Goal: Task Accomplishment & Management: Manage account settings

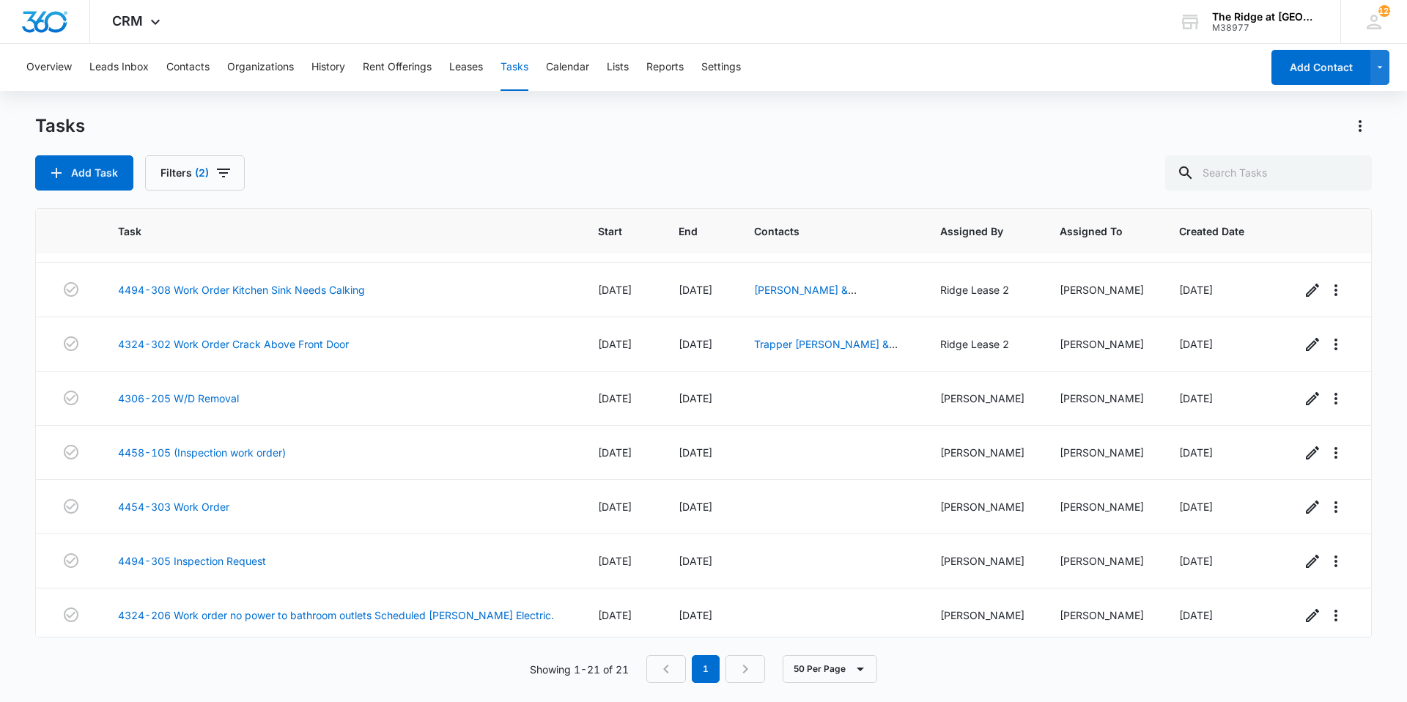
scroll to position [755, 0]
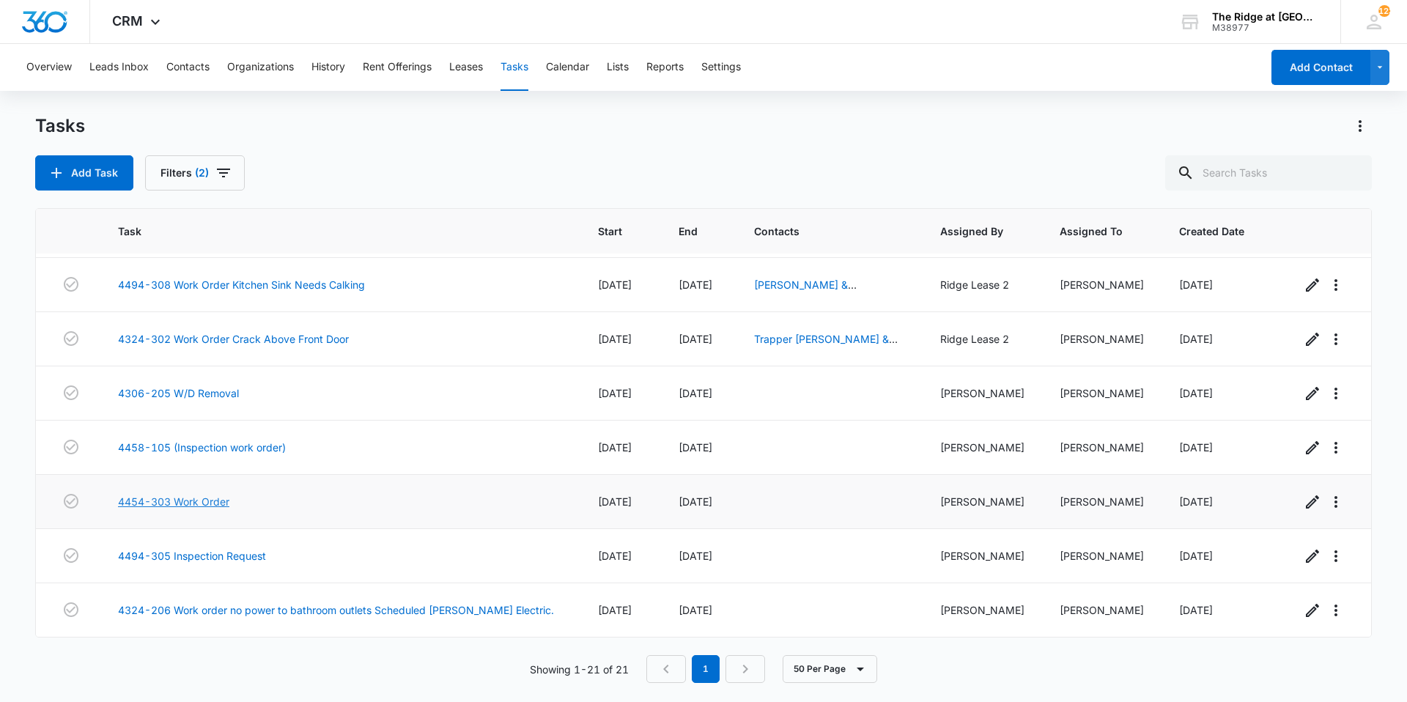
click at [170, 496] on link "4454-303 Work Order" at bounding box center [173, 501] width 111 height 15
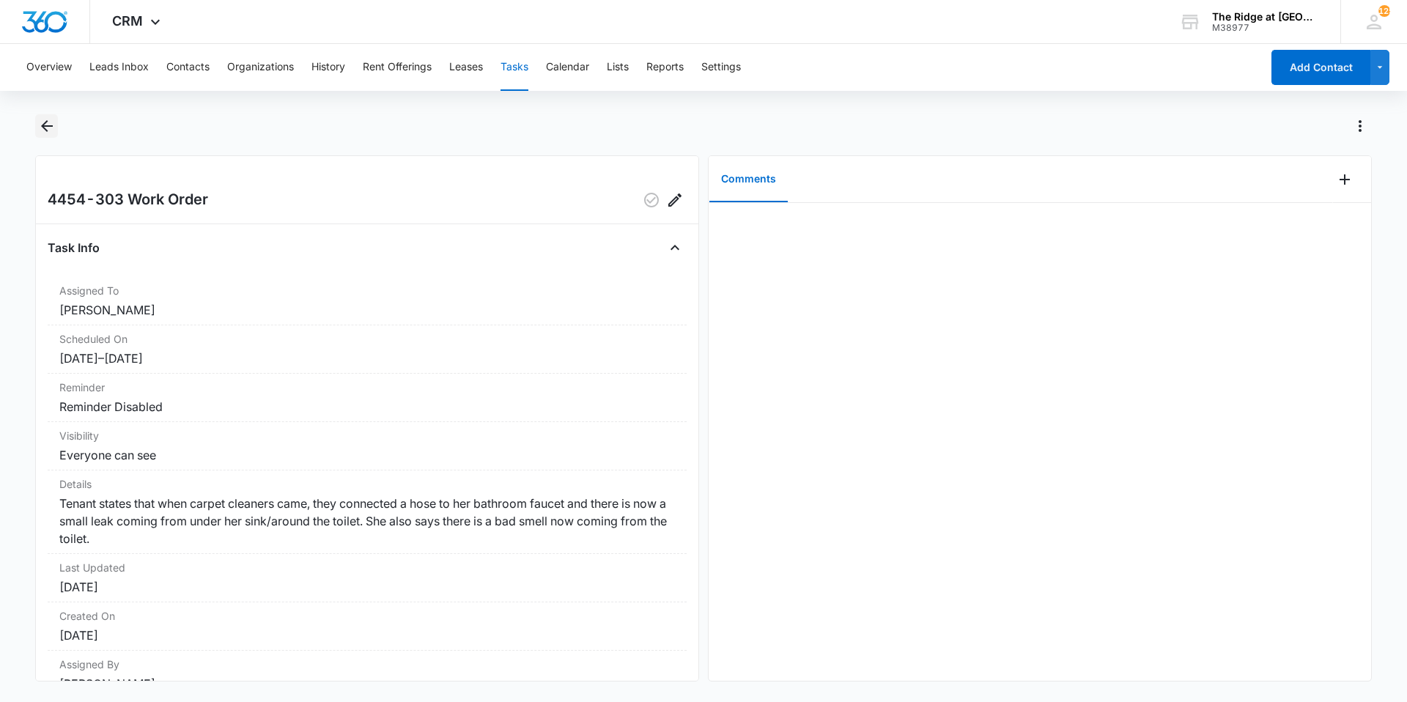
click at [44, 127] on icon "Back" at bounding box center [47, 126] width 12 height 12
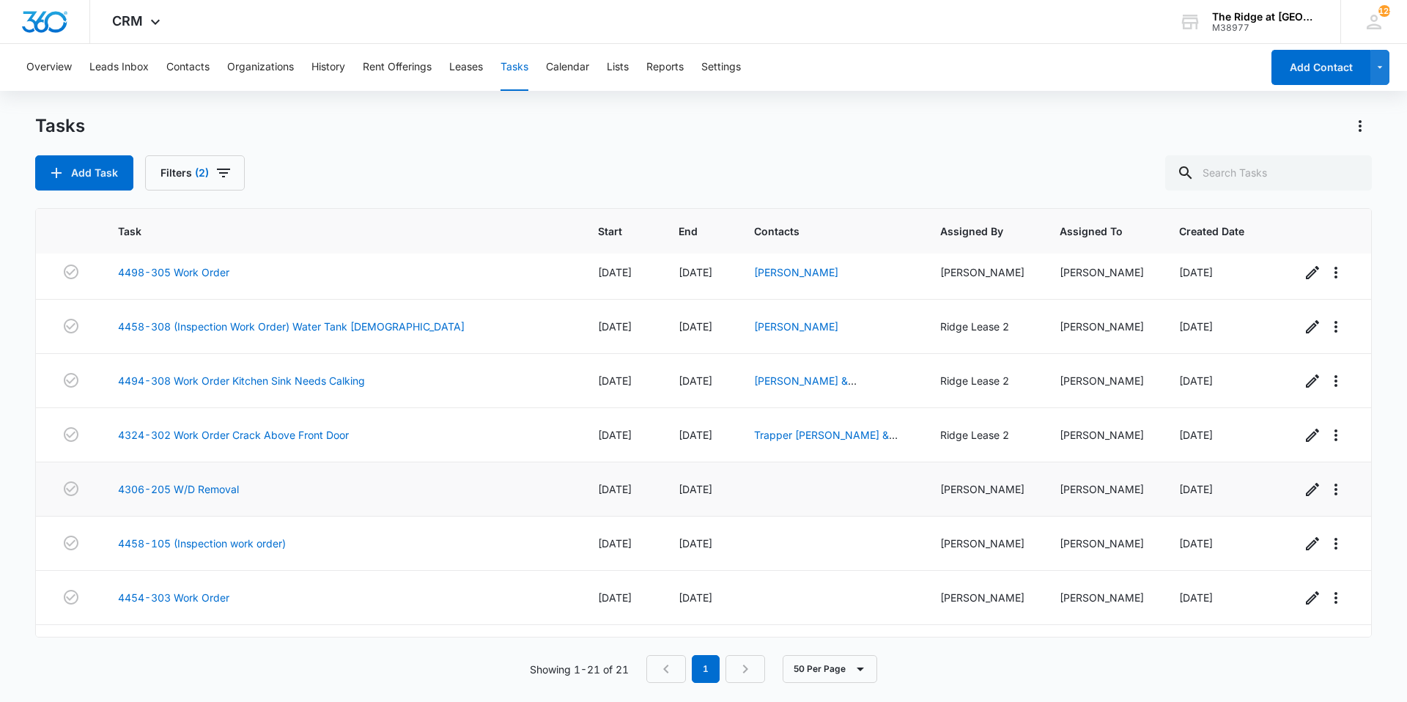
scroll to position [755, 0]
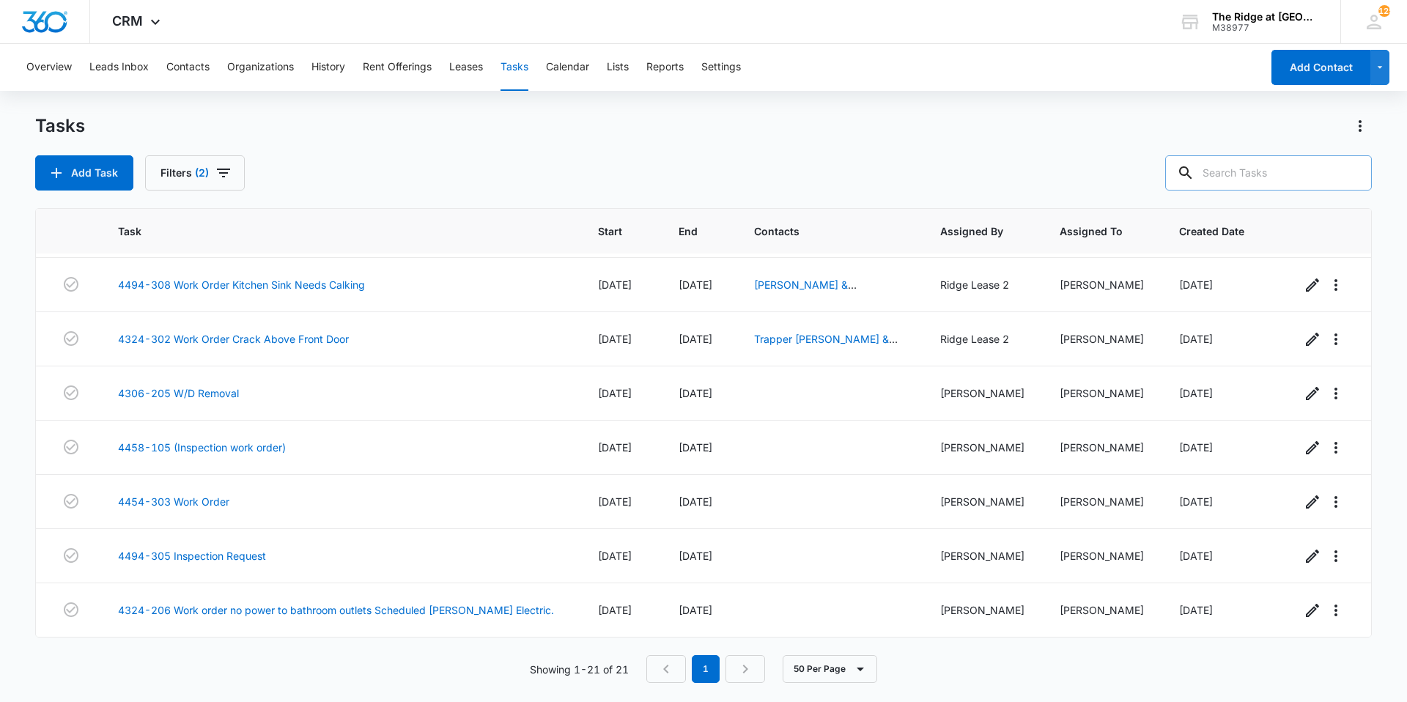
click at [1245, 181] on input "text" at bounding box center [1268, 172] width 207 height 35
type input "4454-202"
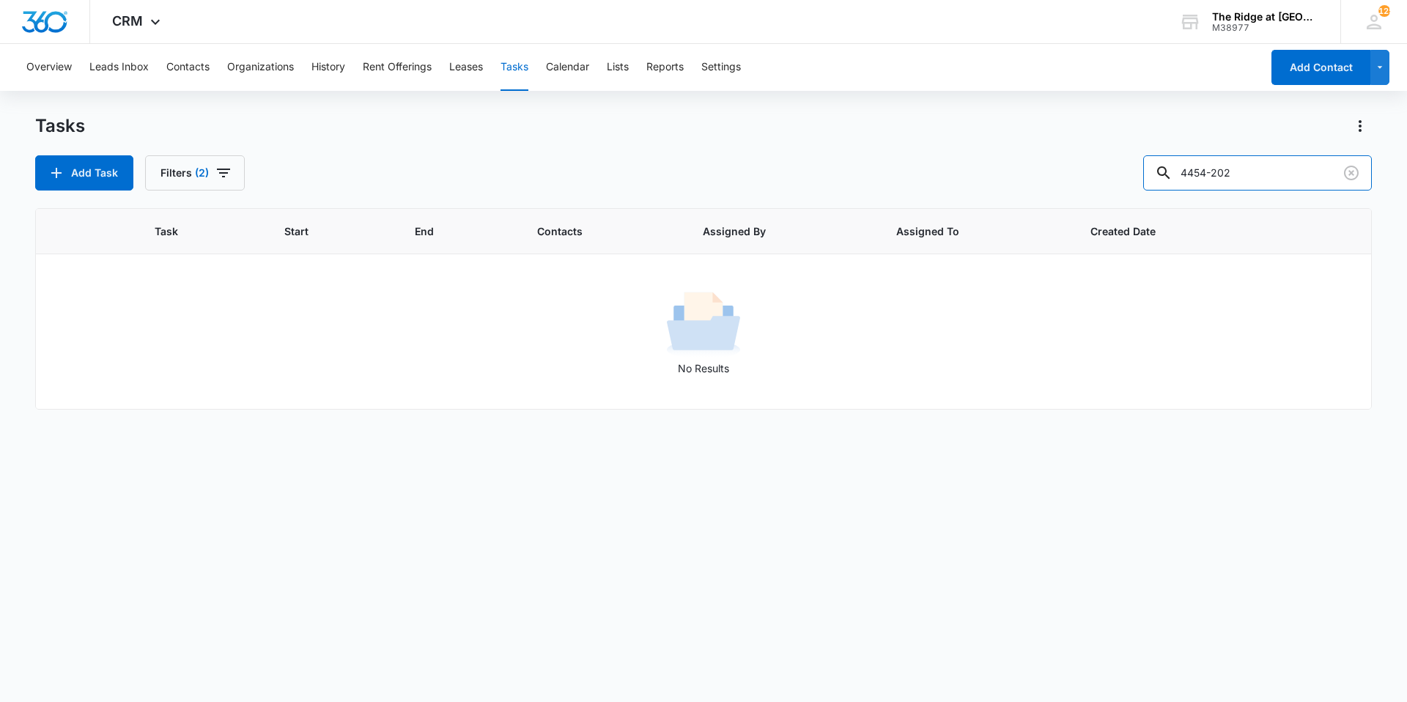
scroll to position [0, 0]
click at [163, 184] on button "Filters (2)" at bounding box center [195, 172] width 100 height 35
click at [186, 344] on label "Complete" at bounding box center [247, 348] width 169 height 15
click at [163, 348] on input "Complete" at bounding box center [163, 348] width 1 height 1
radio input "false"
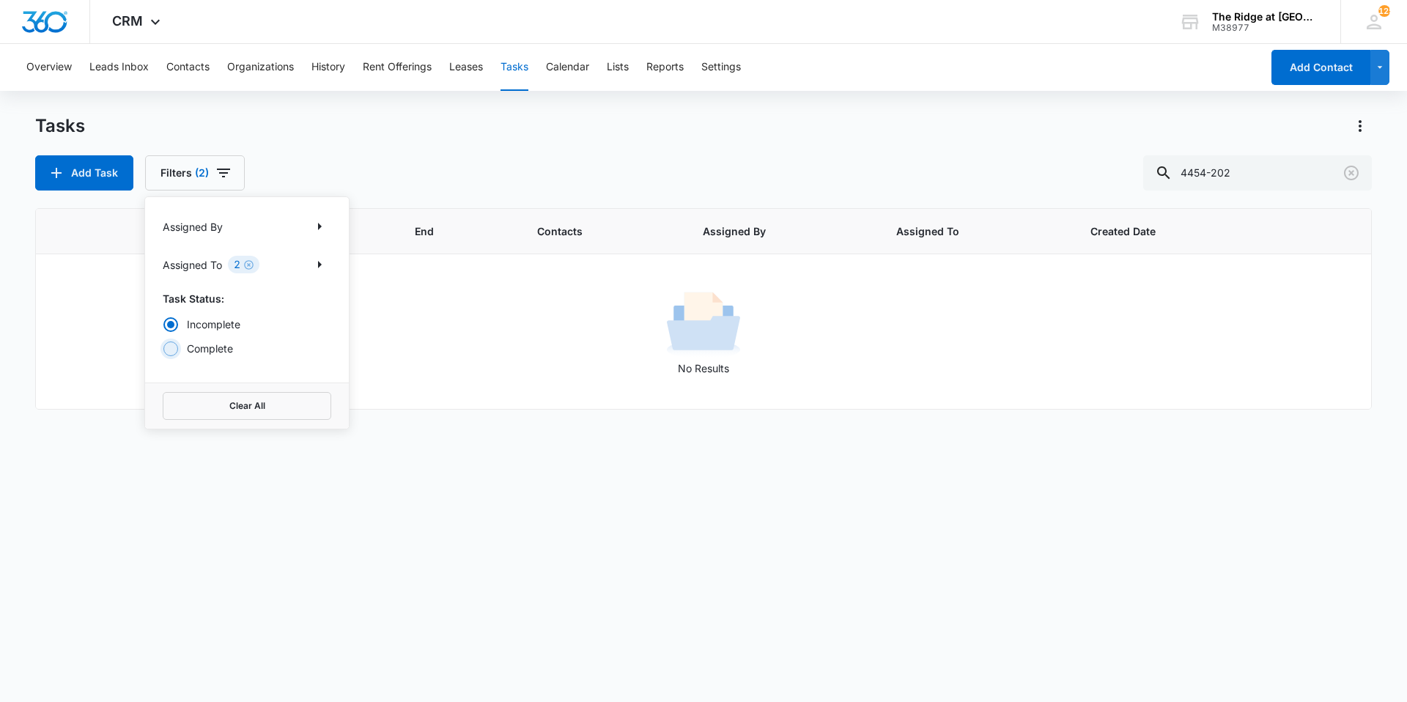
radio input "true"
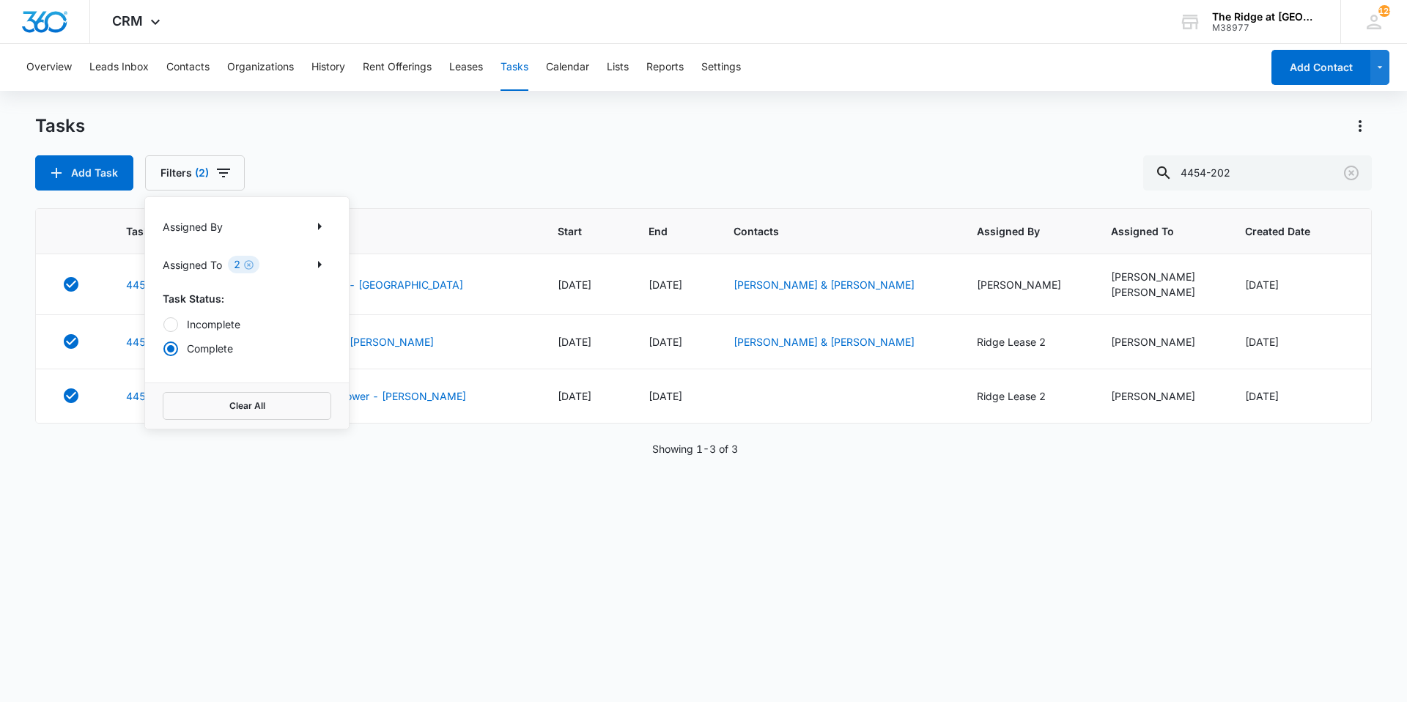
click at [322, 177] on div "Add Task Filters (2) Assigned By Assigned To 2 Task Status: Incomplete Complete…" at bounding box center [703, 172] width 1337 height 35
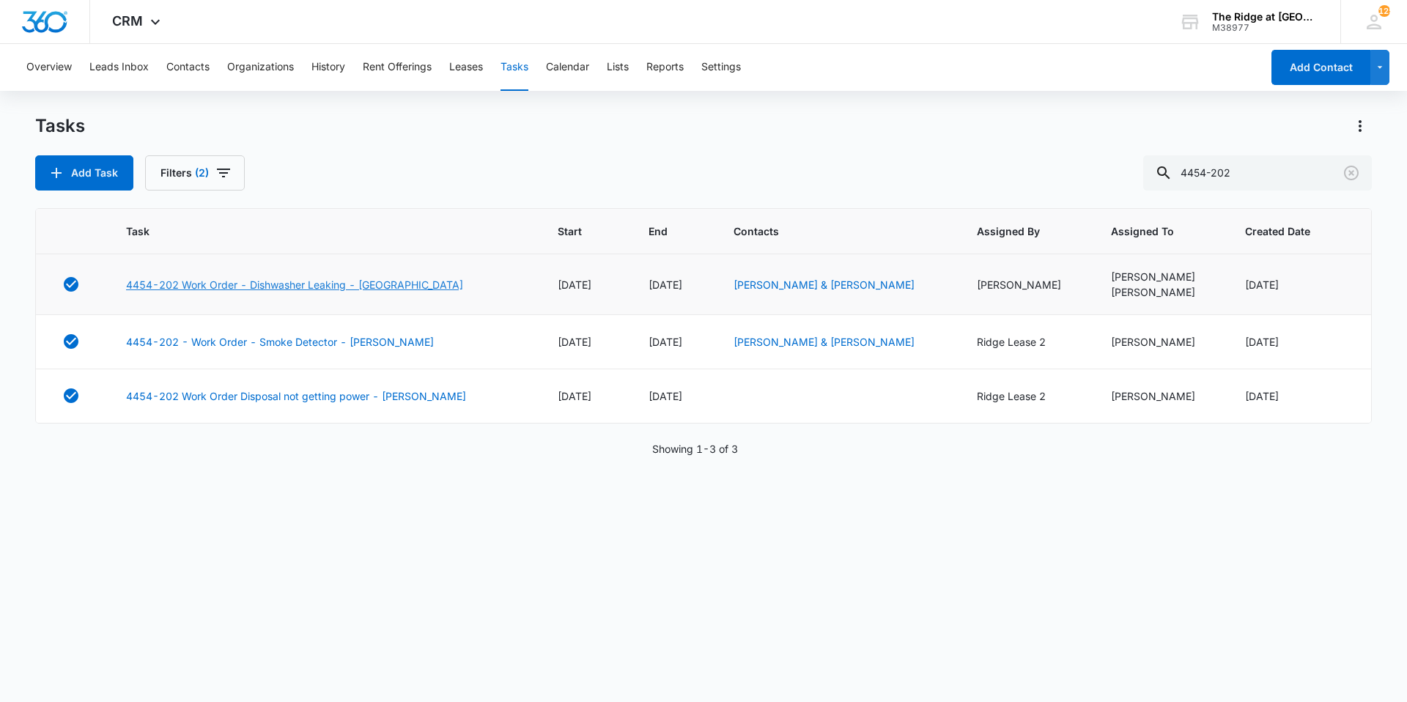
click at [308, 286] on link "4454-202 Work Order - Dishwasher Leaking - [GEOGRAPHIC_DATA]" at bounding box center [294, 284] width 337 height 15
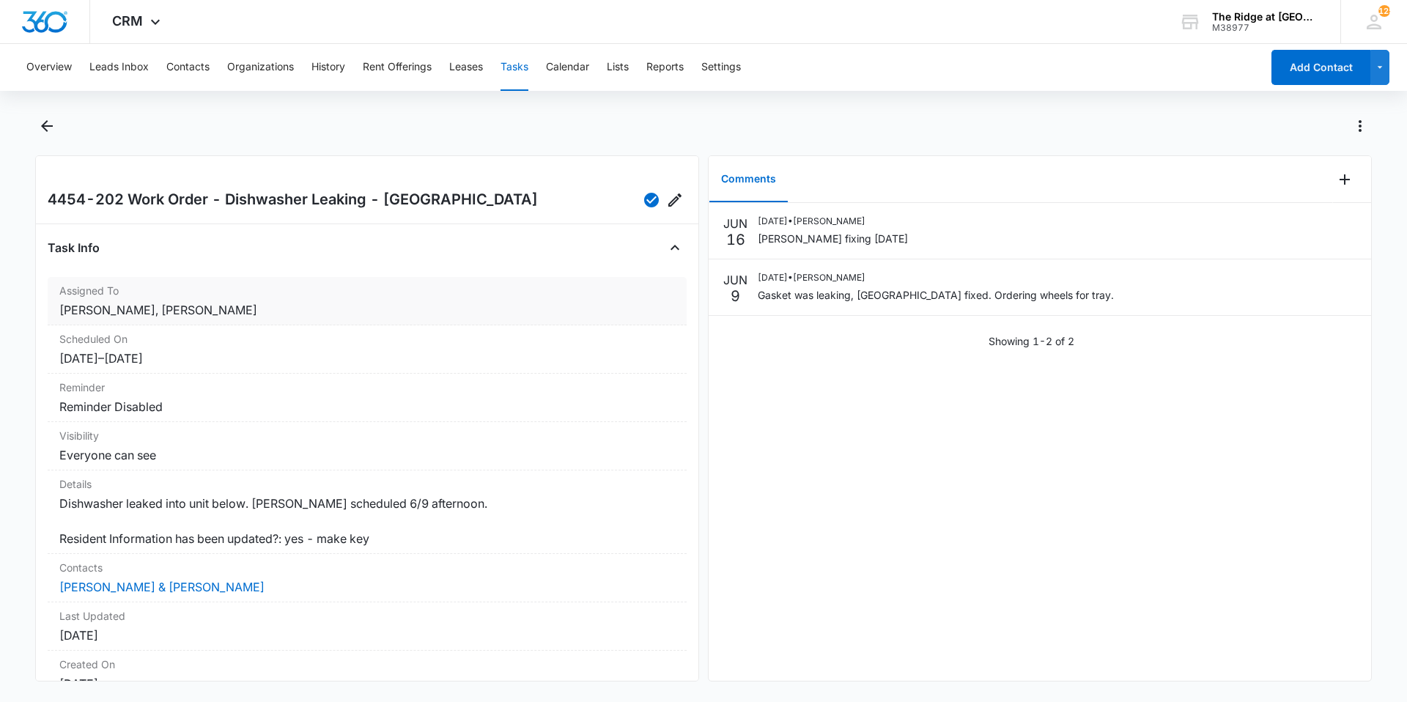
click at [480, 318] on dd "[PERSON_NAME], [PERSON_NAME]" at bounding box center [366, 310] width 615 height 18
click at [125, 594] on link "[PERSON_NAME] & [PERSON_NAME]" at bounding box center [161, 587] width 205 height 15
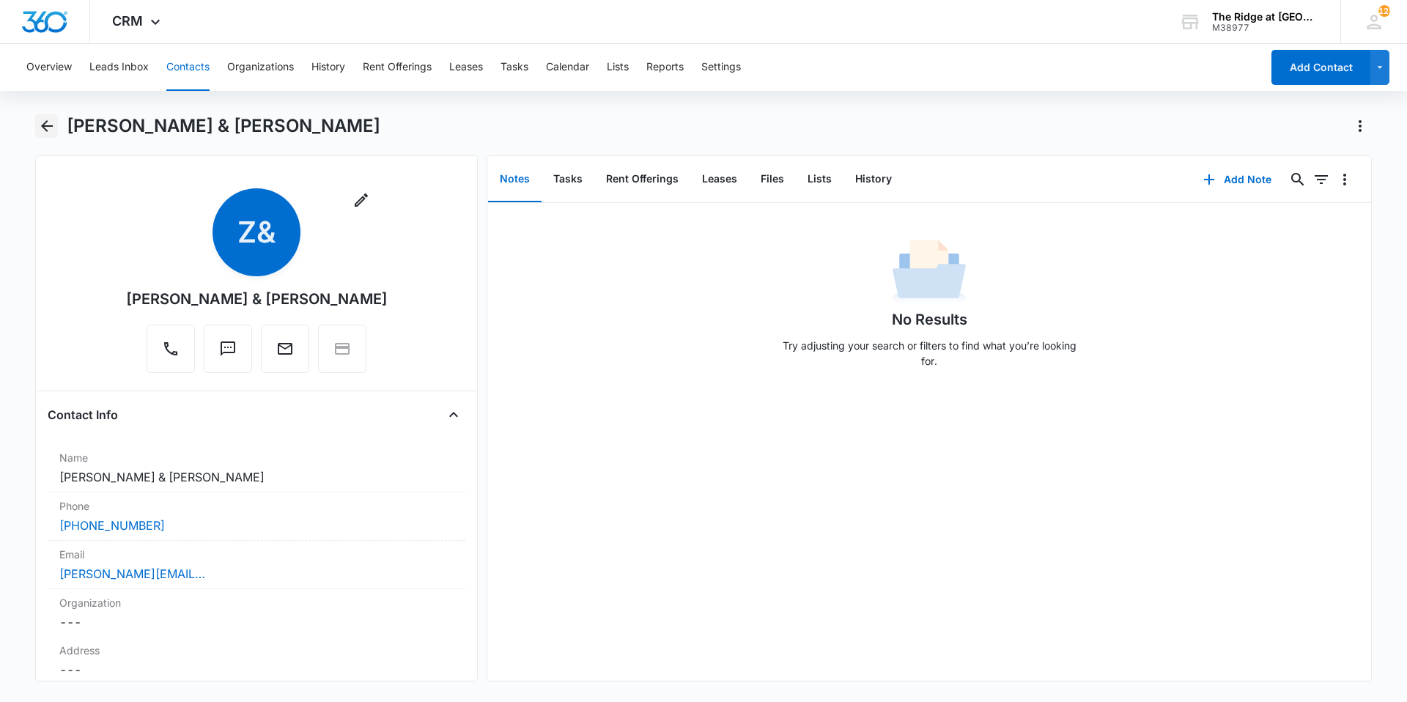
click at [46, 127] on icon "Back" at bounding box center [47, 126] width 12 height 12
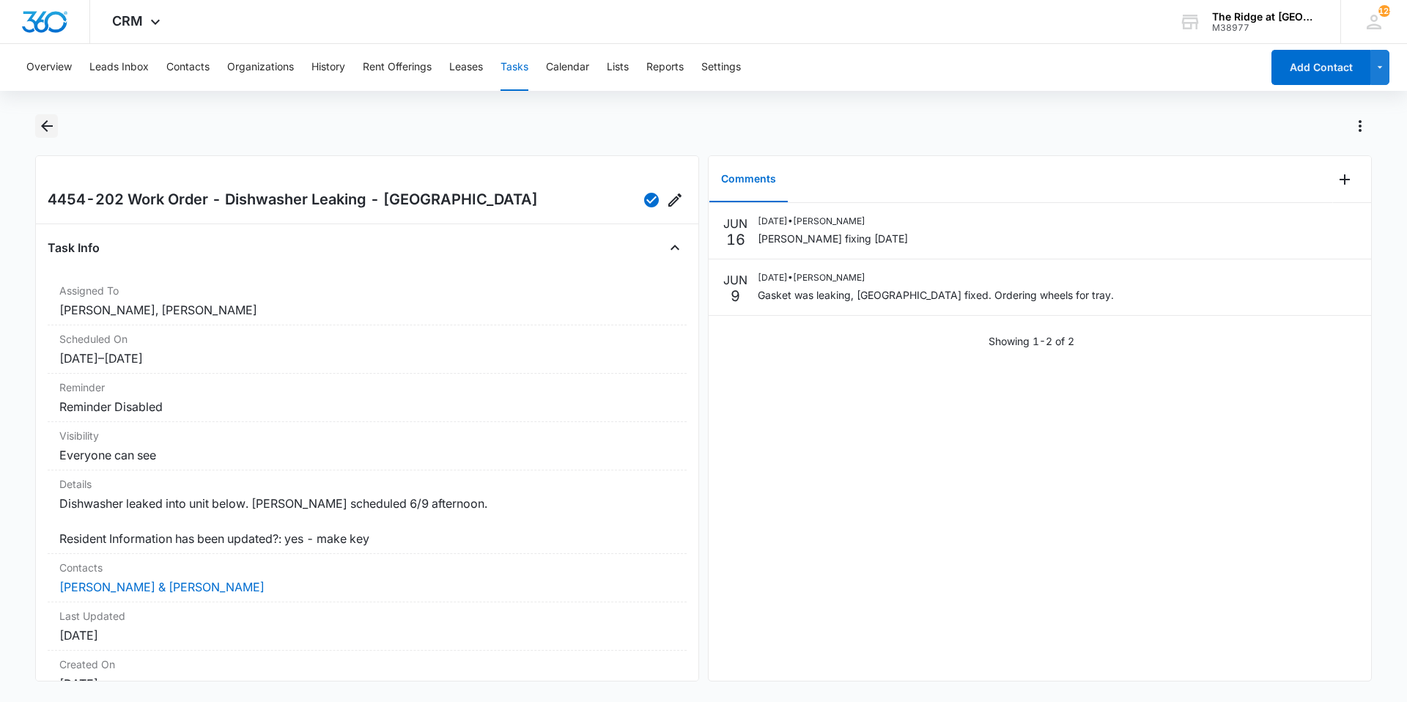
click at [51, 122] on icon "Back" at bounding box center [47, 126] width 18 height 18
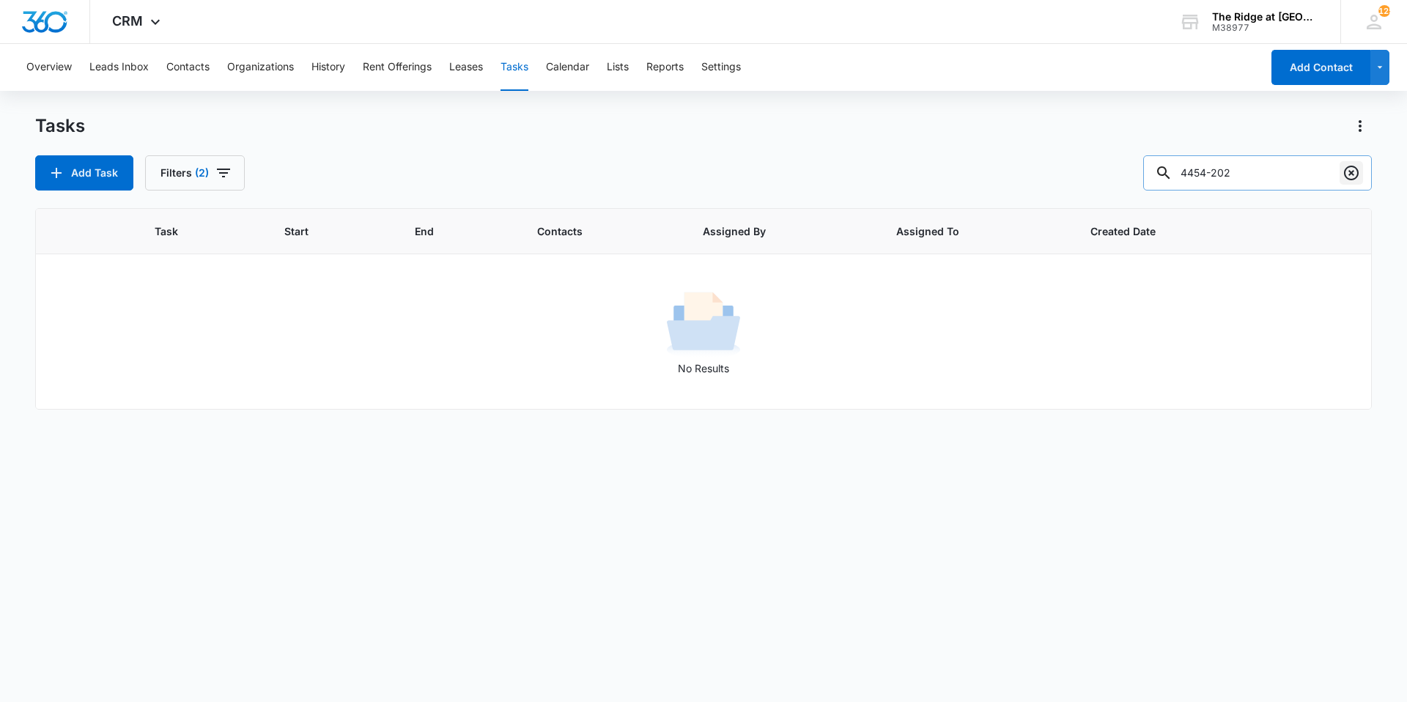
click at [1359, 166] on icon "Clear" at bounding box center [1351, 173] width 18 height 18
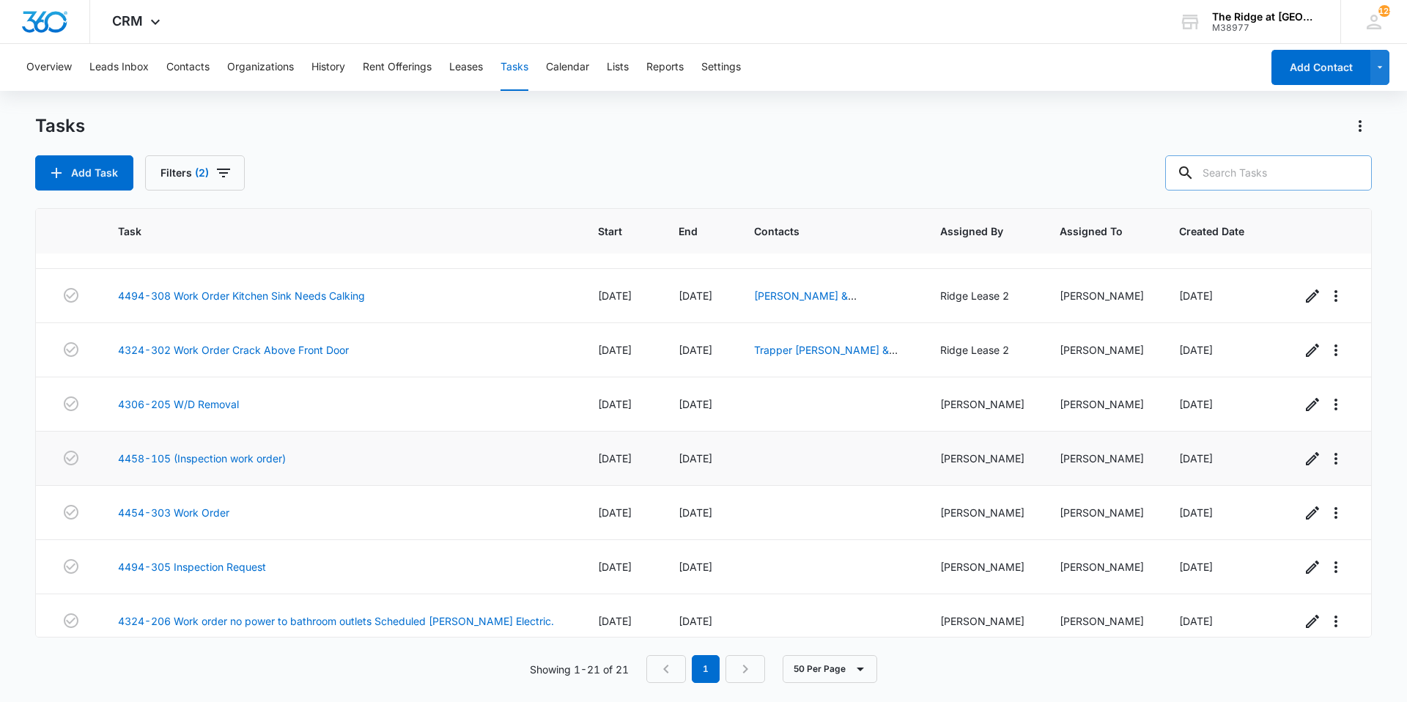
scroll to position [755, 0]
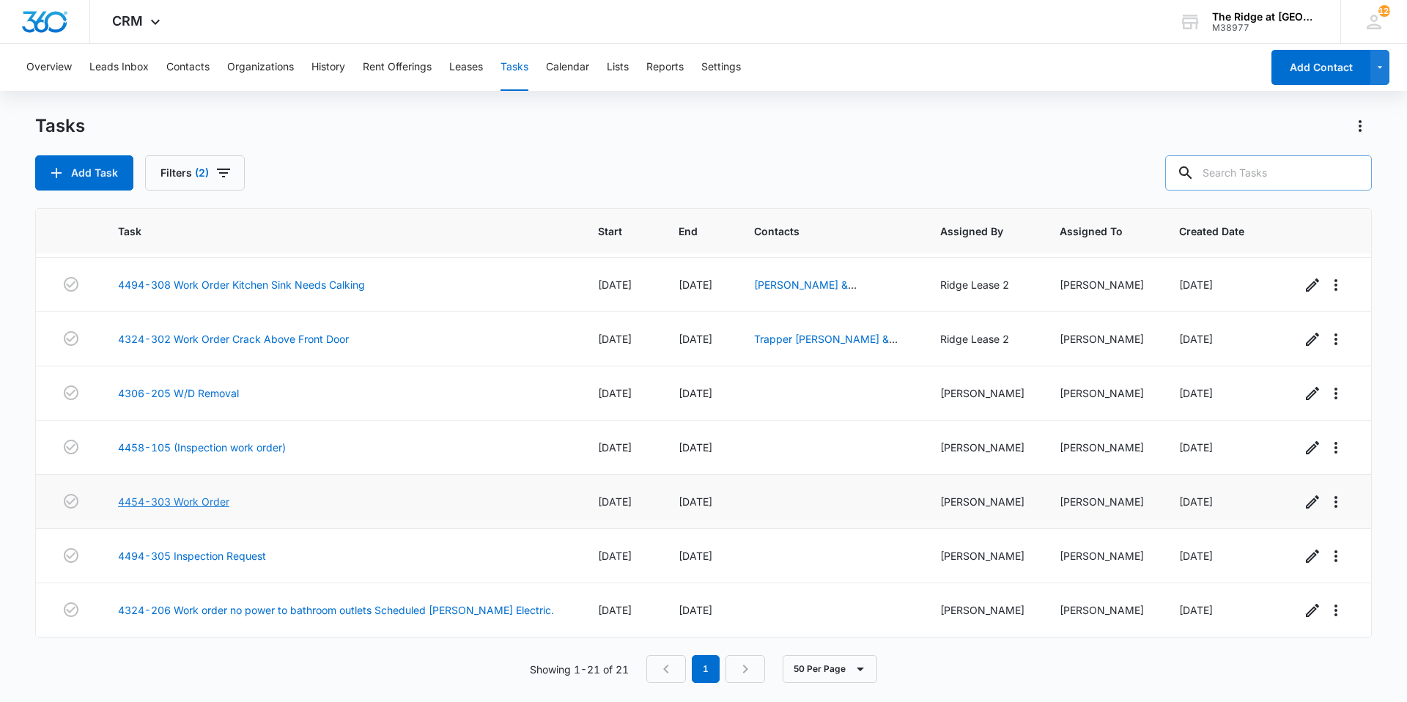
click at [216, 499] on link "4454-303 Work Order" at bounding box center [173, 501] width 111 height 15
